Goal: Find specific page/section: Find specific page/section

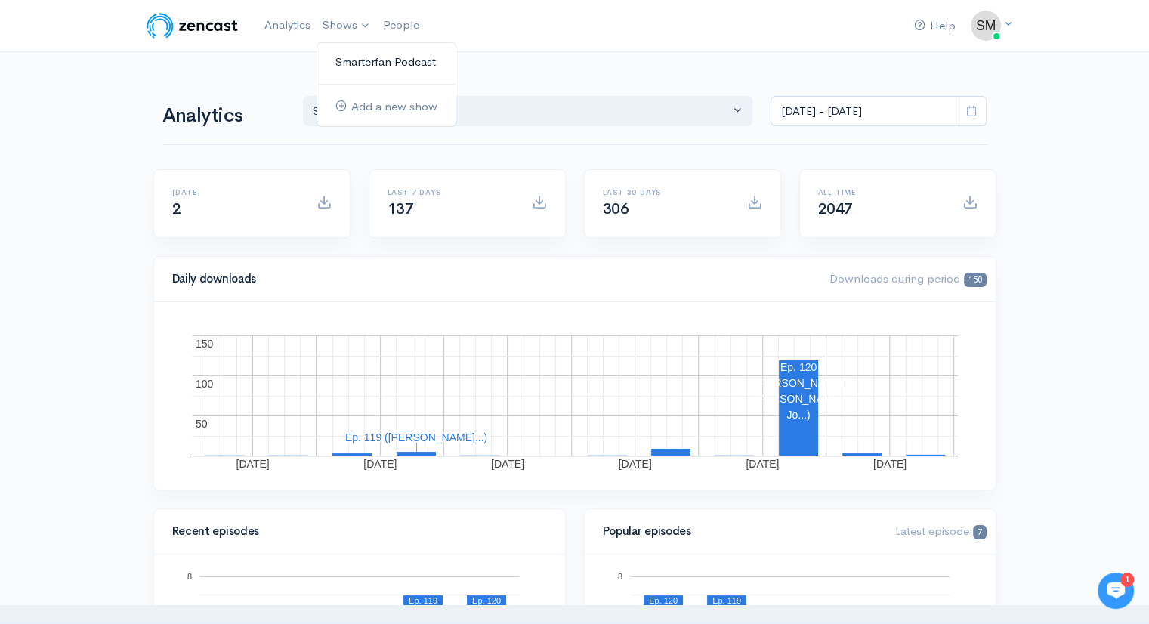
click at [348, 54] on link "Smarterfan Podcast" at bounding box center [386, 62] width 138 height 26
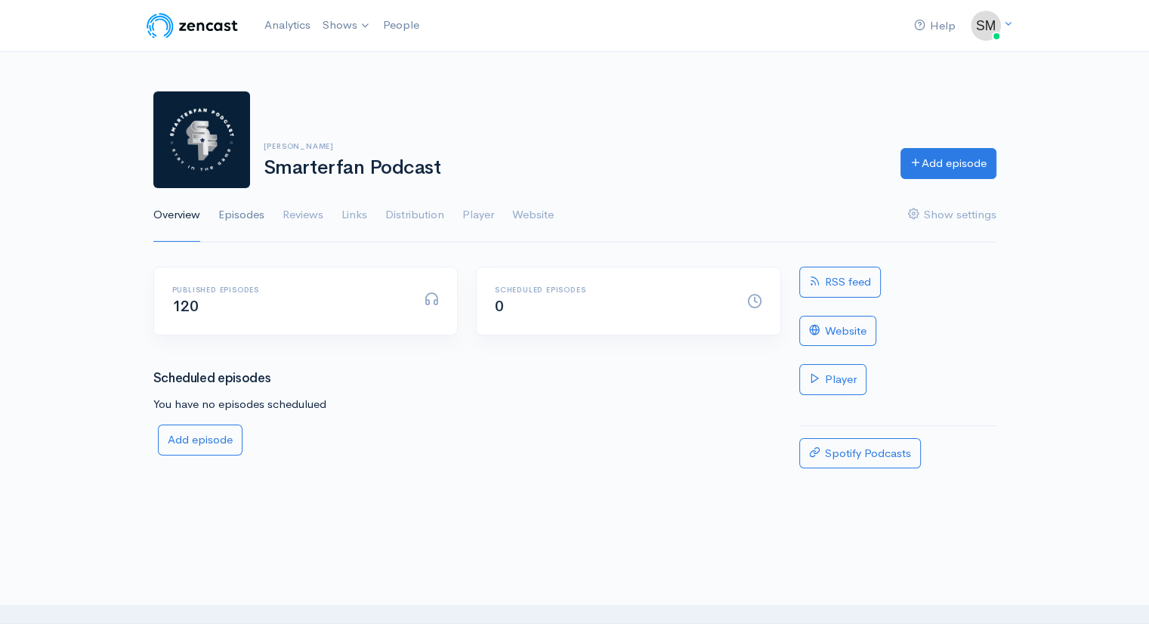
click at [230, 212] on link "Episodes" at bounding box center [241, 215] width 46 height 54
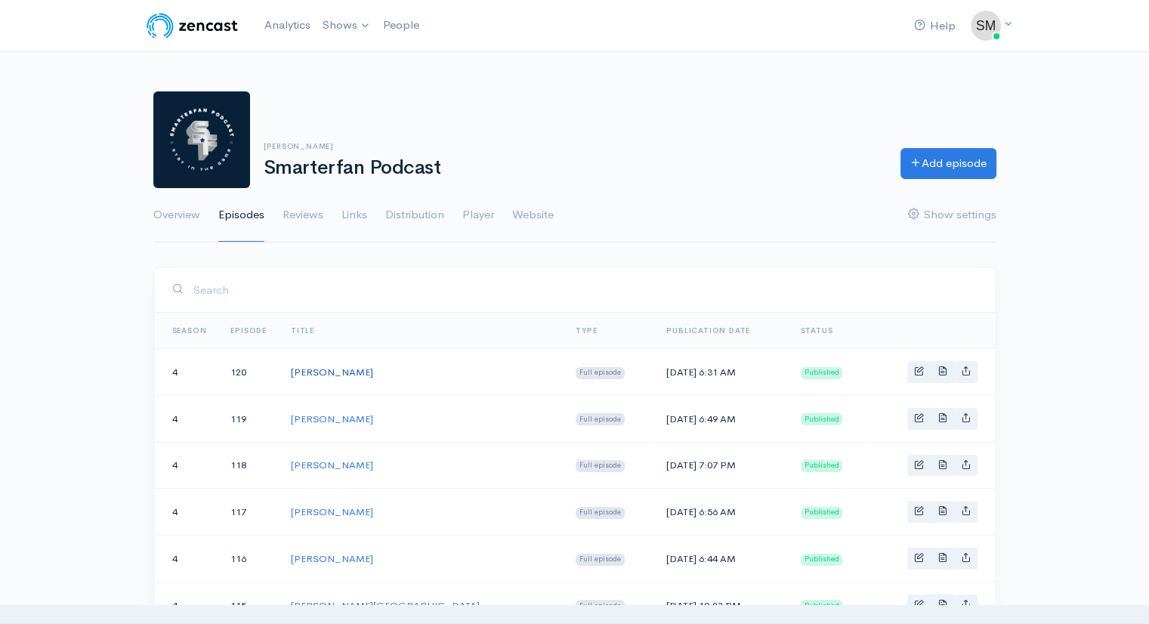
click at [330, 370] on link "[PERSON_NAME]" at bounding box center [332, 372] width 82 height 13
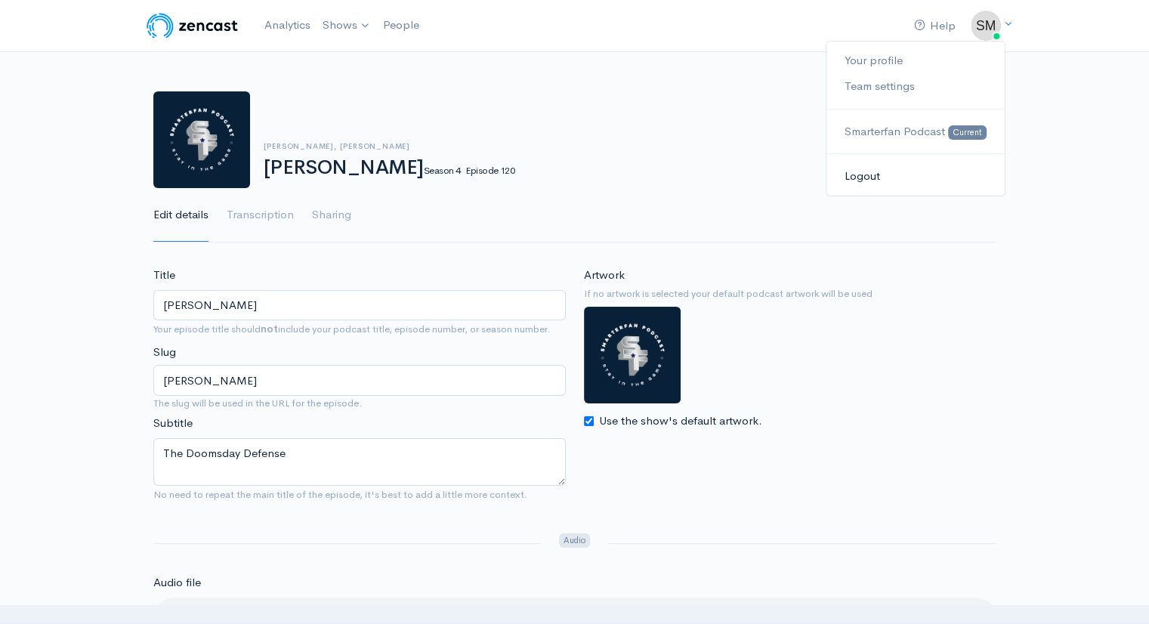
click at [857, 172] on link "Logout" at bounding box center [916, 176] width 178 height 26
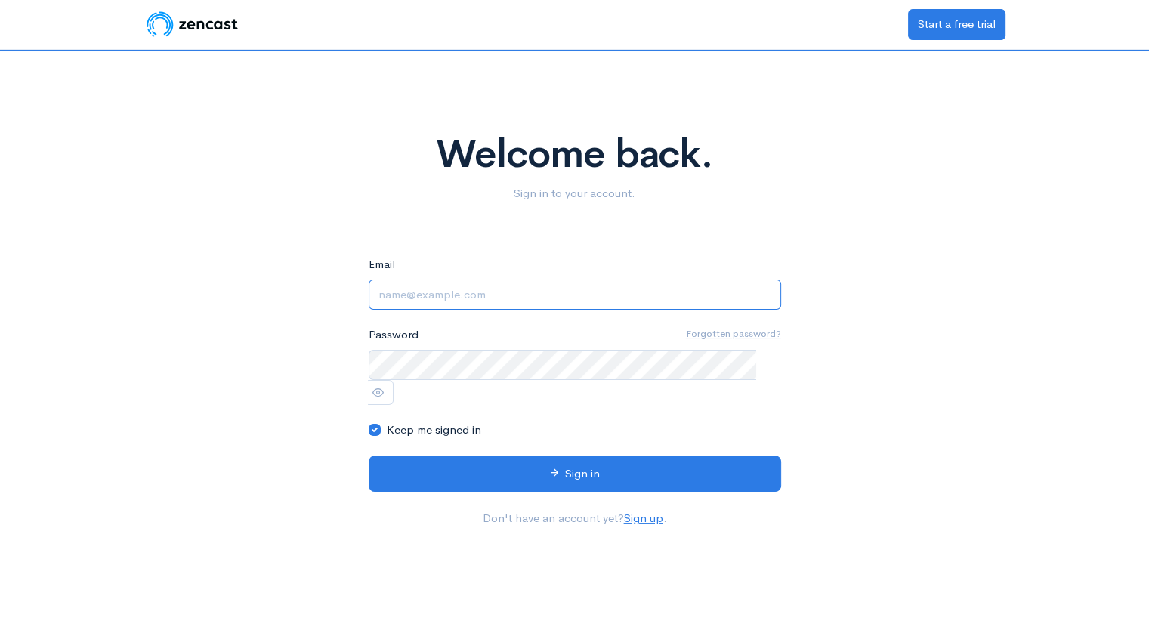
type input "[EMAIL_ADDRESS][DOMAIN_NAME]"
